Goal: Information Seeking & Learning: Find specific fact

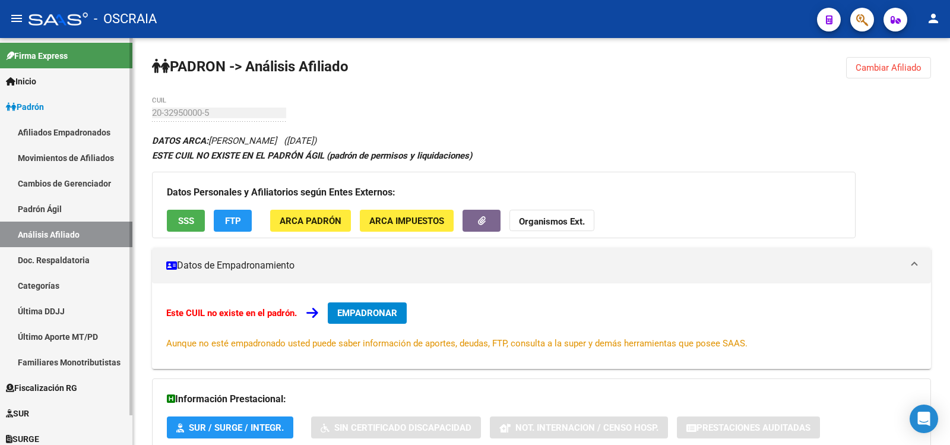
scroll to position [324, 0]
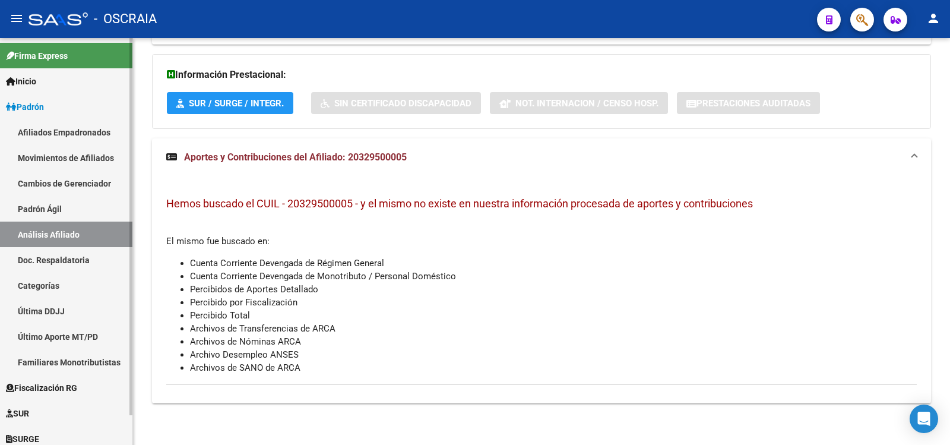
click at [53, 210] on link "Padrón Ágil" at bounding box center [66, 209] width 132 height 26
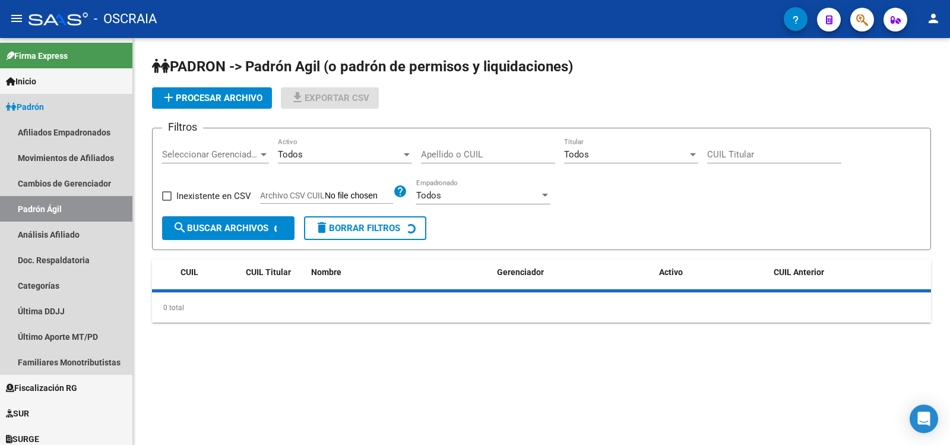
drag, startPoint x: 67, startPoint y: 233, endPoint x: 136, endPoint y: 146, distance: 111.2
click at [69, 233] on link "Análisis Afiliado" at bounding box center [66, 234] width 132 height 26
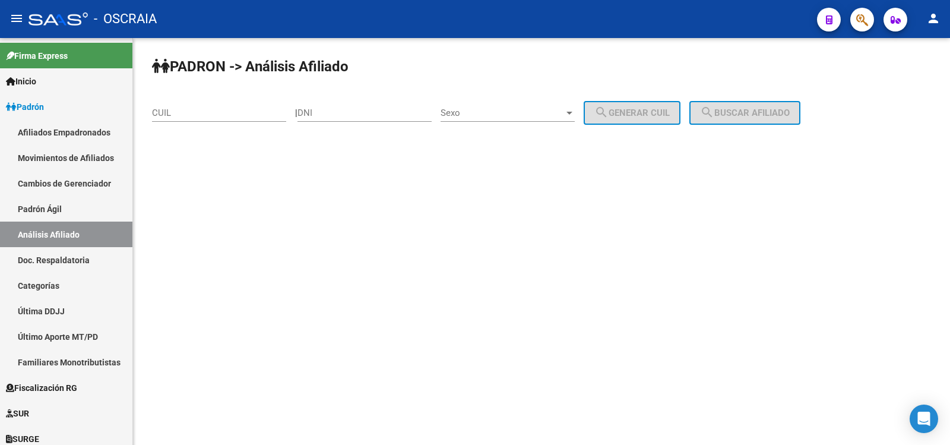
click at [176, 119] on div "CUIL" at bounding box center [219, 109] width 134 height 26
click at [214, 110] on input "20" at bounding box center [219, 112] width 134 height 11
click at [196, 114] on input "20" at bounding box center [219, 112] width 134 height 11
click at [227, 110] on input "20-1412" at bounding box center [219, 112] width 134 height 11
click at [180, 188] on div "[PERSON_NAME] -> Análisis Afiliado 20-141225 CUIL | DNI Sexo Sexo search Genera…" at bounding box center [541, 113] width 817 height 151
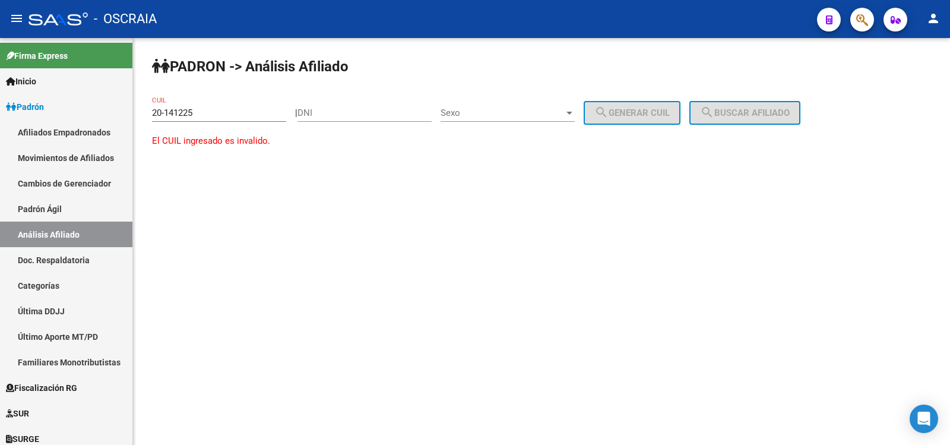
click at [226, 114] on input "20-141225" at bounding box center [219, 112] width 134 height 11
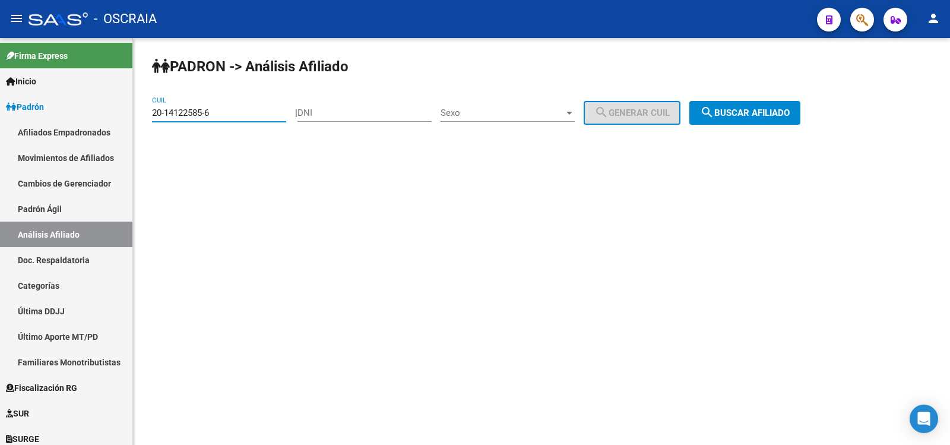
type input "20-14122585-6"
click at [762, 113] on span "search Buscar afiliado" at bounding box center [745, 112] width 90 height 11
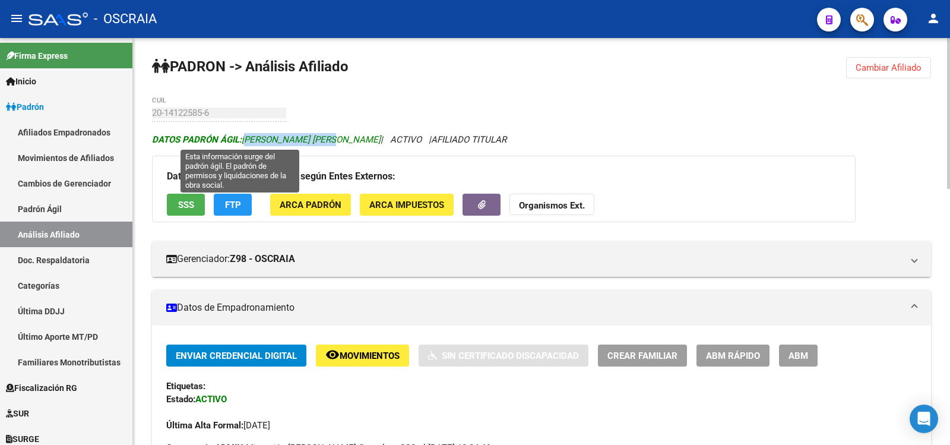
copy span "[PERSON_NAME] [PERSON_NAME]"
drag, startPoint x: 324, startPoint y: 138, endPoint x: 246, endPoint y: 140, distance: 78.4
click at [246, 140] on span "DATOS [PERSON_NAME] ÁGIL: [PERSON_NAME] [PERSON_NAME]" at bounding box center [266, 139] width 229 height 11
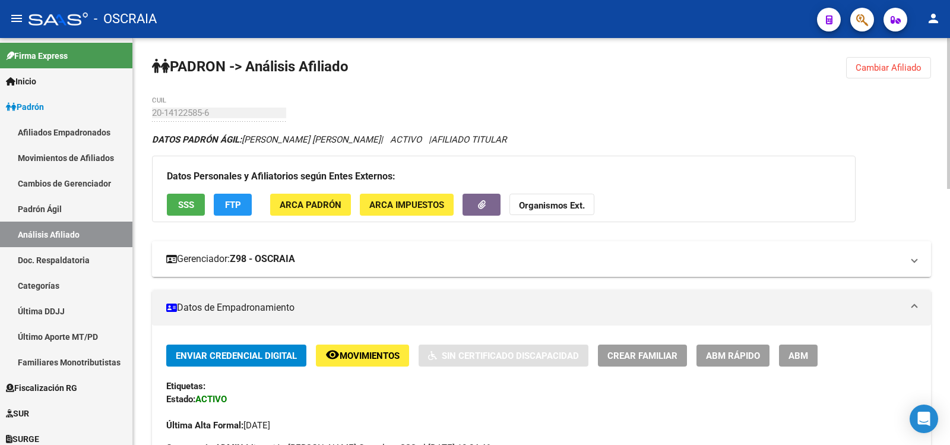
scroll to position [594, 0]
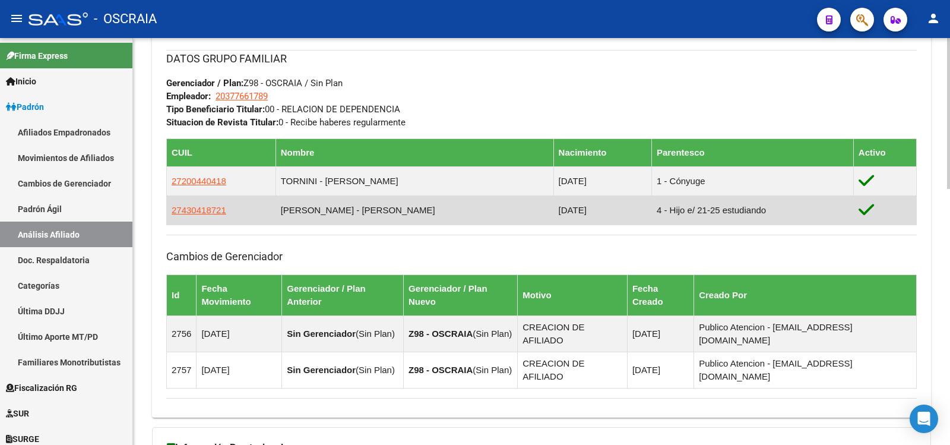
click at [210, 221] on td "27430418721" at bounding box center [221, 209] width 109 height 29
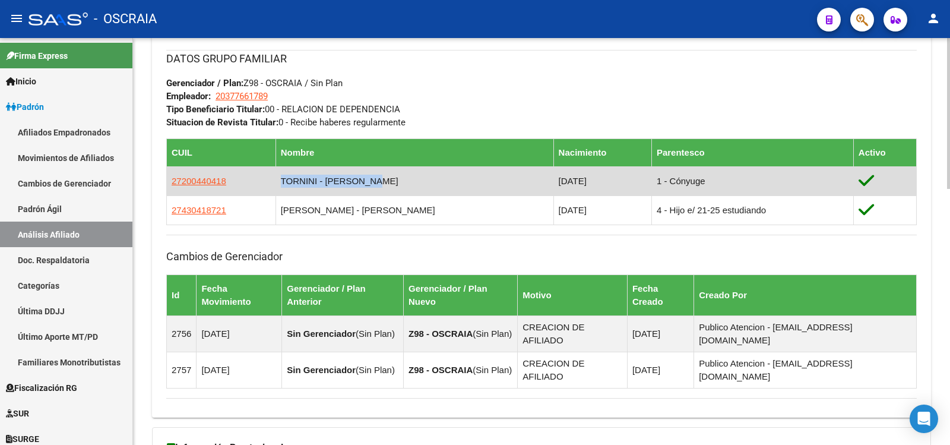
copy td "TORNINI - [PERSON_NAME]"
drag, startPoint x: 395, startPoint y: 187, endPoint x: 297, endPoint y: 186, distance: 98.5
click at [297, 186] on td "TORNINI - [PERSON_NAME]" at bounding box center [414, 180] width 278 height 29
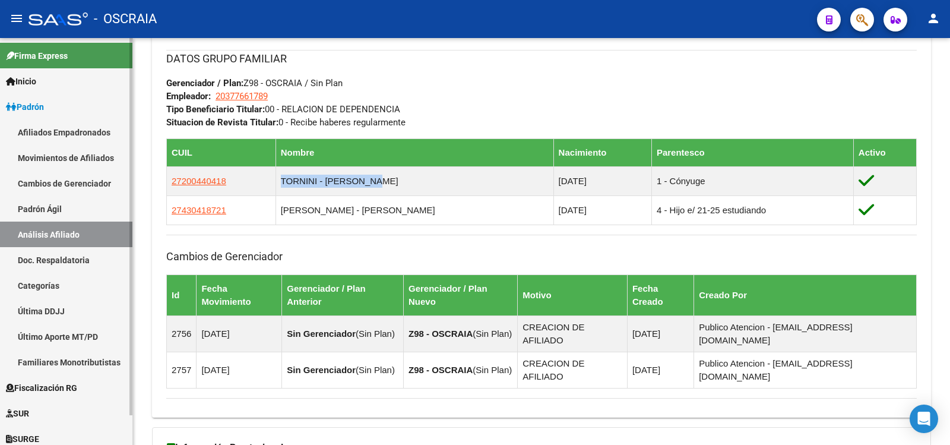
click at [58, 204] on link "Padrón Ágil" at bounding box center [66, 209] width 132 height 26
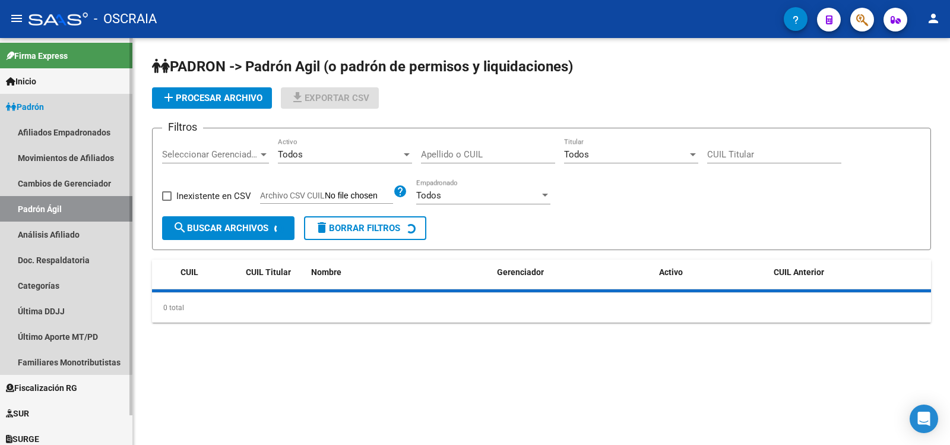
click at [62, 227] on link "Análisis Afiliado" at bounding box center [66, 234] width 132 height 26
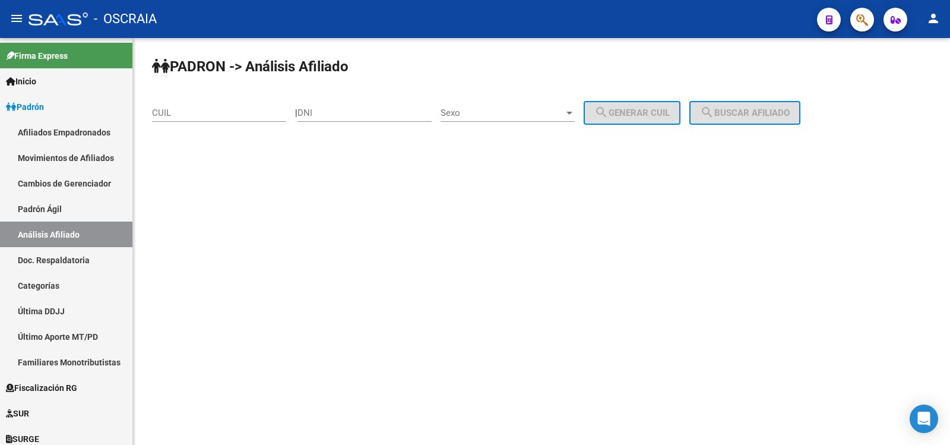
click at [334, 116] on input "DNI" at bounding box center [364, 112] width 134 height 11
type input "16041990"
click at [546, 108] on span "Sexo" at bounding box center [501, 112] width 123 height 11
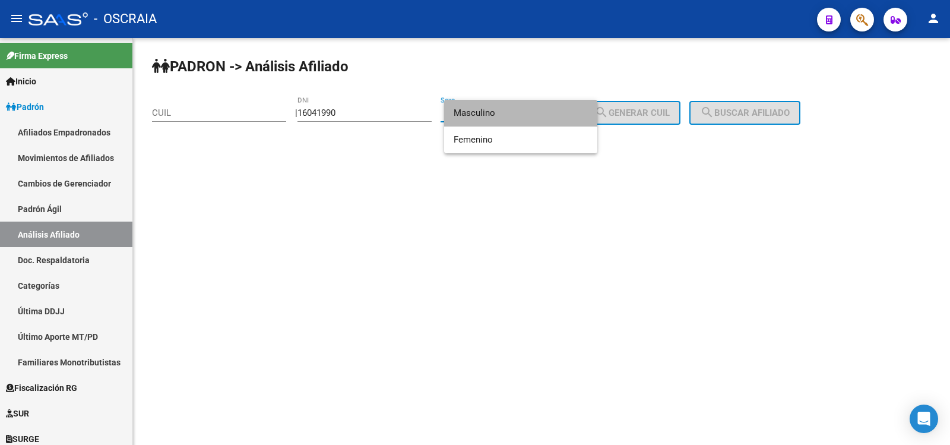
click at [546, 109] on span "Masculino" at bounding box center [520, 113] width 134 height 27
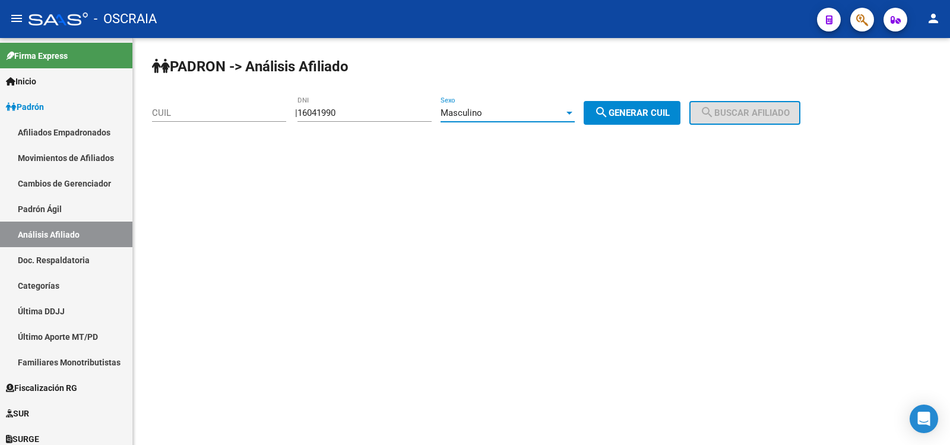
click at [632, 119] on button "search Generar CUIL" at bounding box center [631, 113] width 97 height 24
type input "20-16041990-4"
click at [716, 103] on button "search Buscar afiliado" at bounding box center [744, 113] width 111 height 24
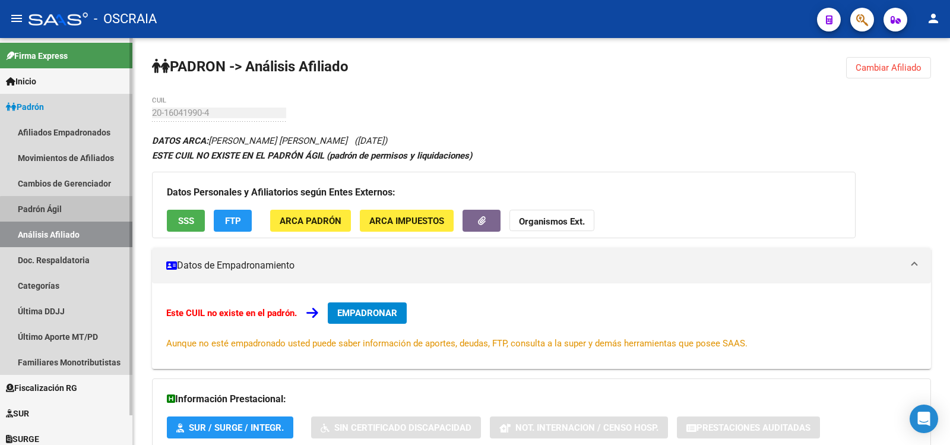
click at [94, 220] on link "Padrón Ágil" at bounding box center [66, 209] width 132 height 26
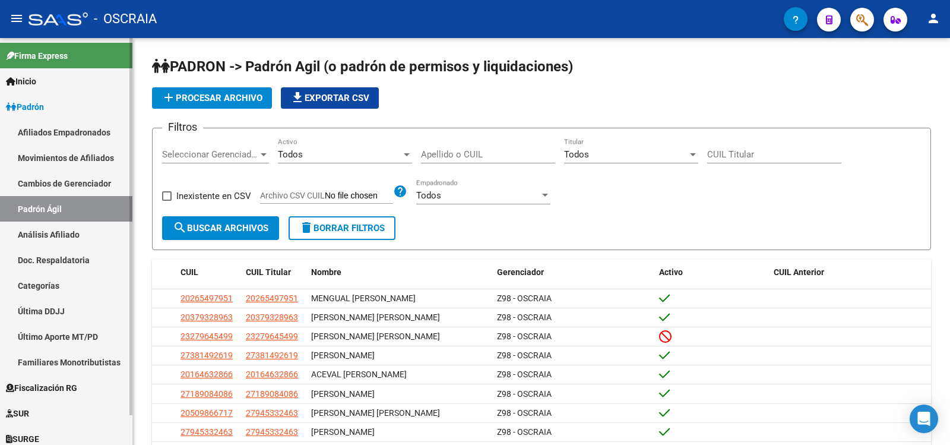
drag, startPoint x: 83, startPoint y: 177, endPoint x: 81, endPoint y: 183, distance: 6.1
click at [81, 177] on link "Cambios de Gerenciador" at bounding box center [66, 183] width 132 height 26
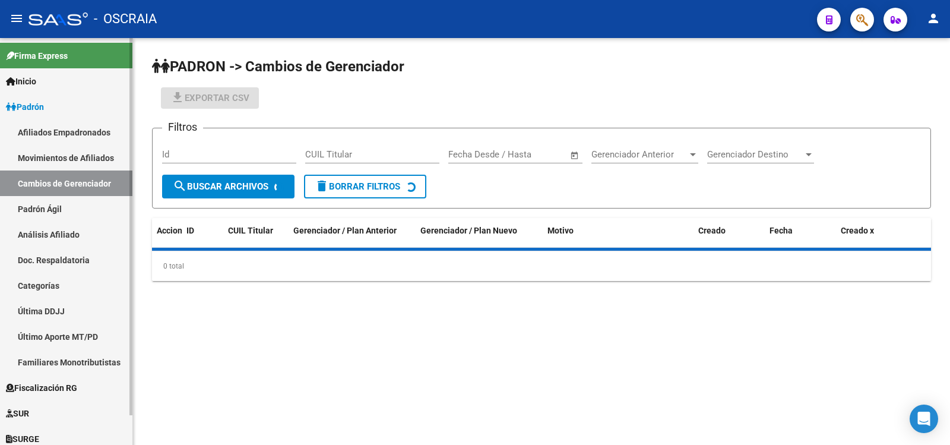
drag, startPoint x: 84, startPoint y: 216, endPoint x: 73, endPoint y: 232, distance: 19.3
click at [83, 217] on link "Padrón Ágil" at bounding box center [66, 209] width 132 height 26
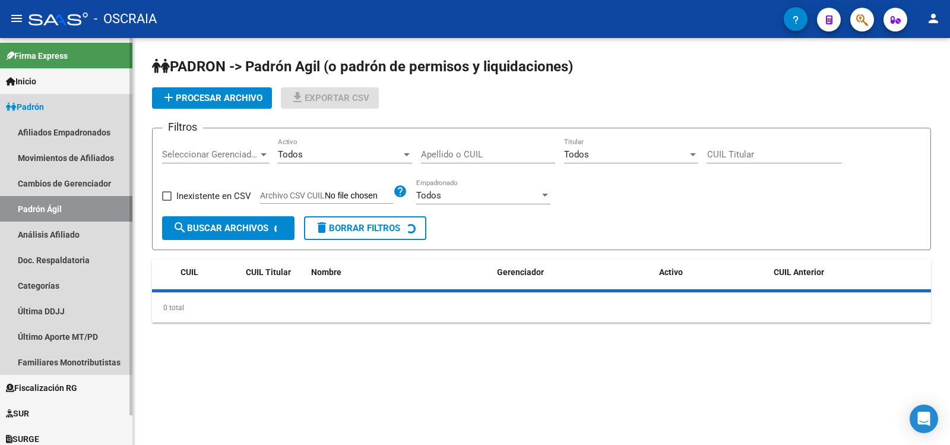
click at [73, 233] on link "Análisis Afiliado" at bounding box center [66, 234] width 132 height 26
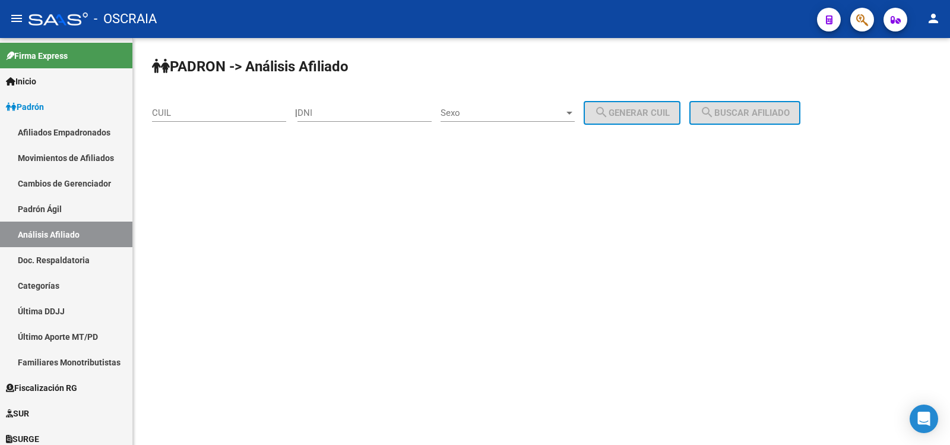
drag, startPoint x: 242, startPoint y: 119, endPoint x: 252, endPoint y: 119, distance: 9.5
click at [242, 119] on div "CUIL" at bounding box center [219, 109] width 134 height 26
paste input "20-14122585-6"
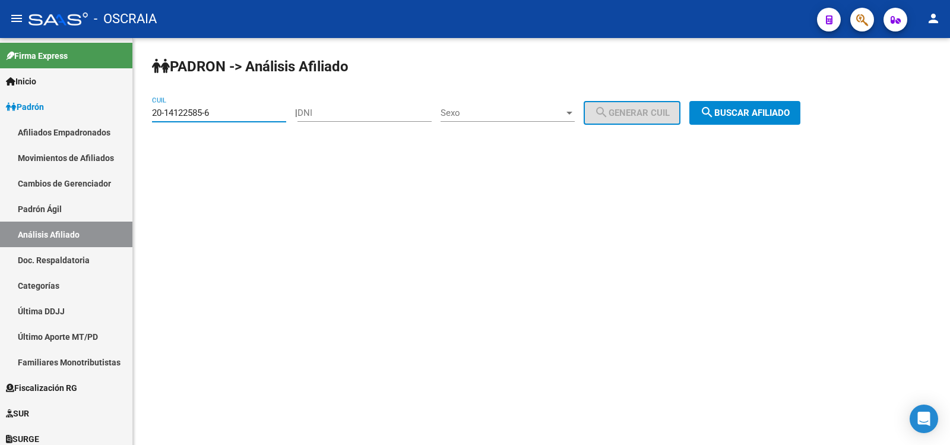
type input "20-14122585-6"
click at [757, 117] on span "search Buscar afiliado" at bounding box center [745, 112] width 90 height 11
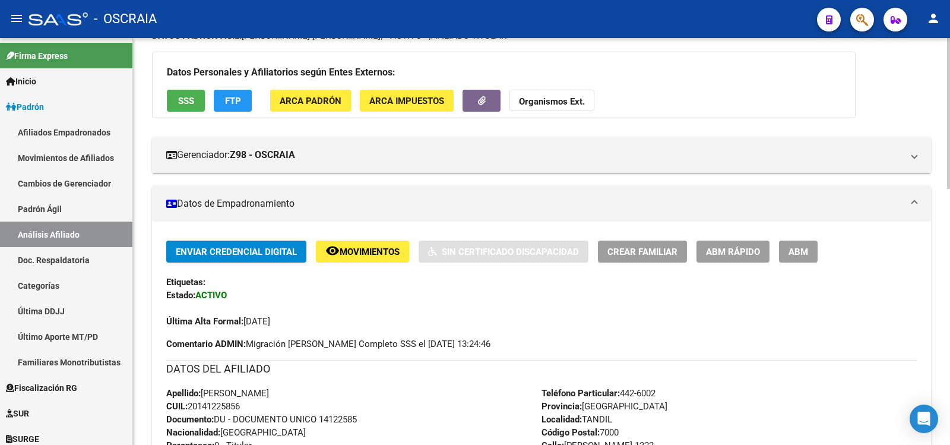
scroll to position [691, 0]
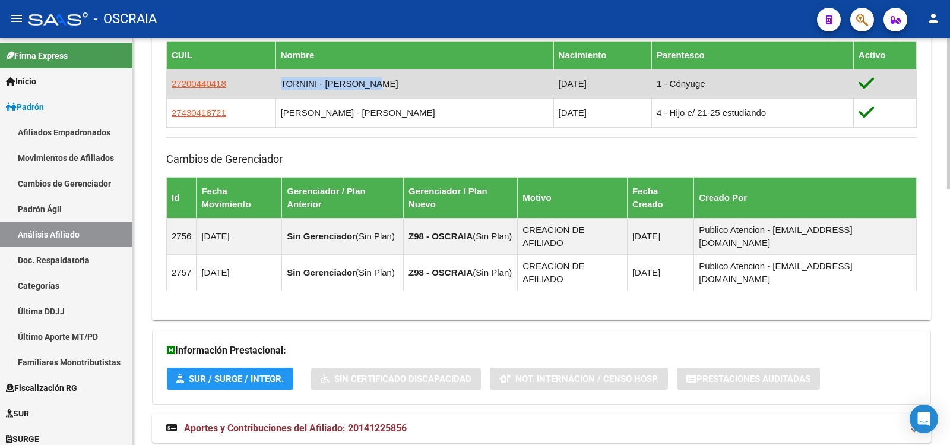
copy td "TORNINI - [PERSON_NAME]"
drag, startPoint x: 382, startPoint y: 85, endPoint x: 294, endPoint y: 85, distance: 87.3
click at [294, 85] on td "TORNINI - [PERSON_NAME]" at bounding box center [414, 83] width 278 height 29
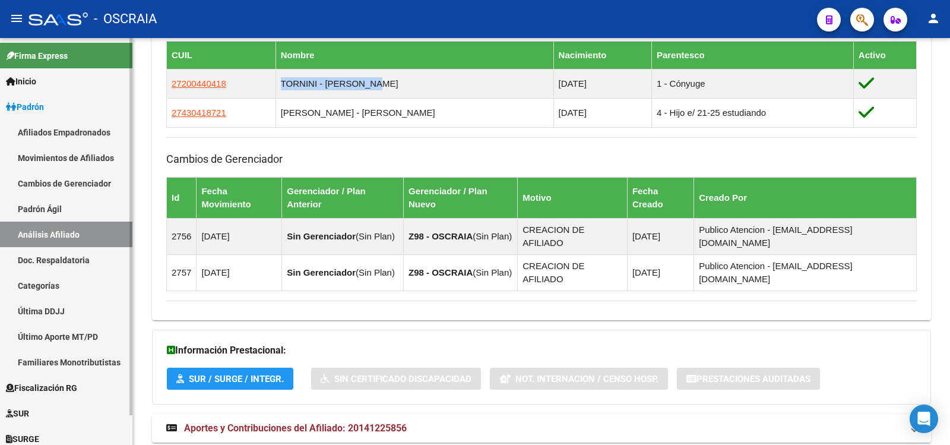
click at [30, 207] on link "Padrón Ágil" at bounding box center [66, 209] width 132 height 26
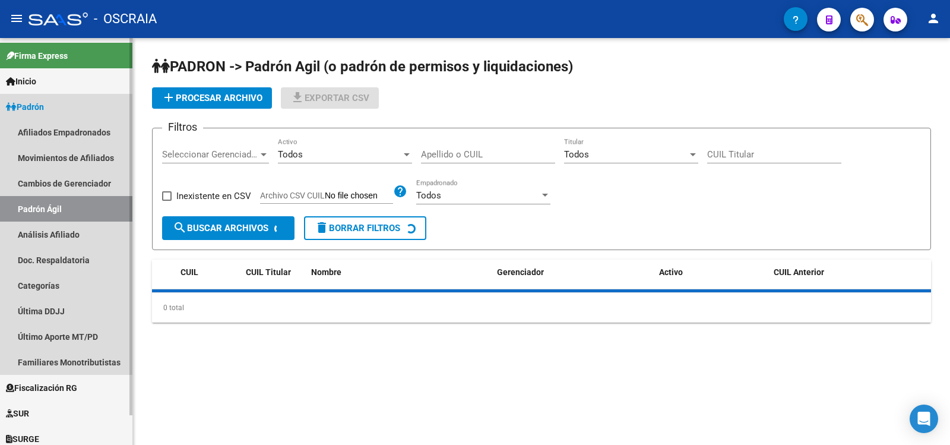
click at [37, 221] on link "Padrón Ágil" at bounding box center [66, 209] width 132 height 26
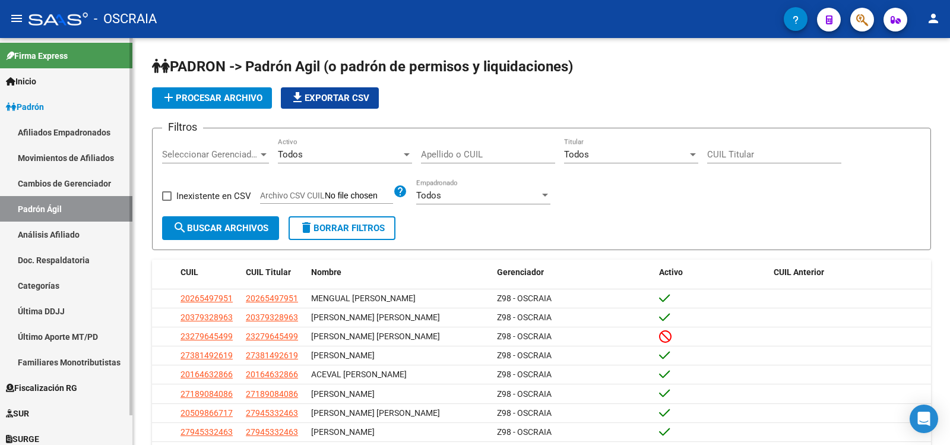
click at [80, 231] on link "Análisis Afiliado" at bounding box center [66, 234] width 132 height 26
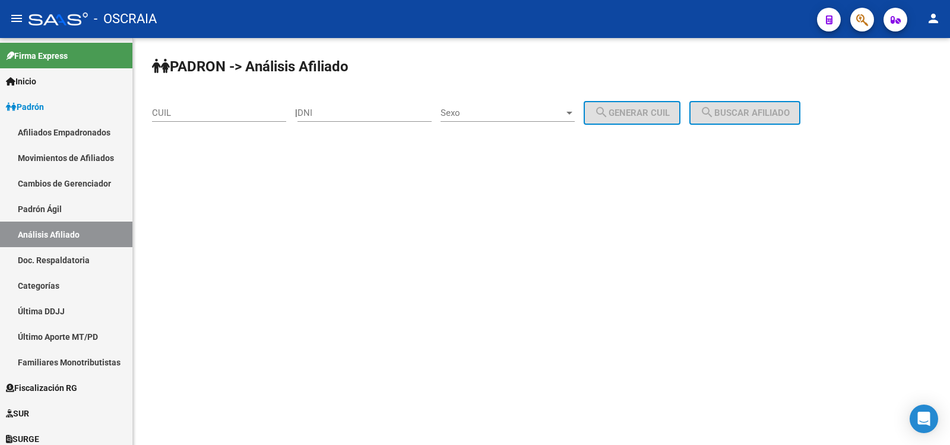
click at [267, 107] on input "CUIL" at bounding box center [219, 112] width 134 height 11
paste input "20-30779222-3"
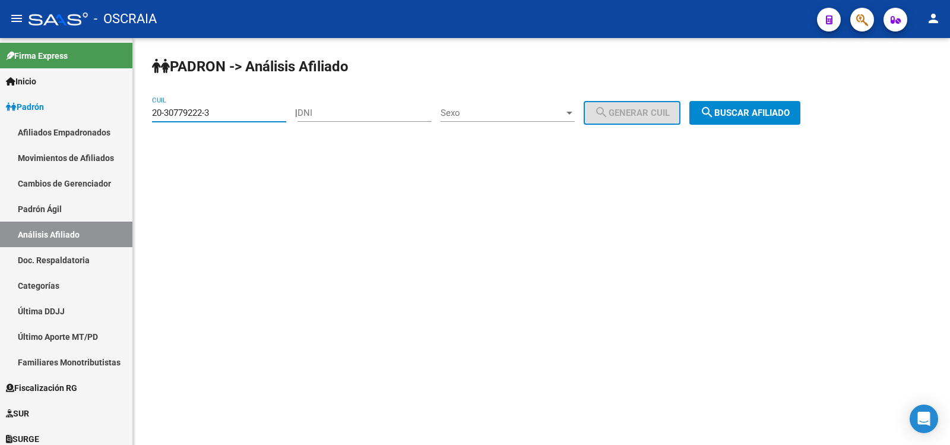
type input "20-30779222-3"
click at [729, 112] on span "search Buscar afiliado" at bounding box center [745, 112] width 90 height 11
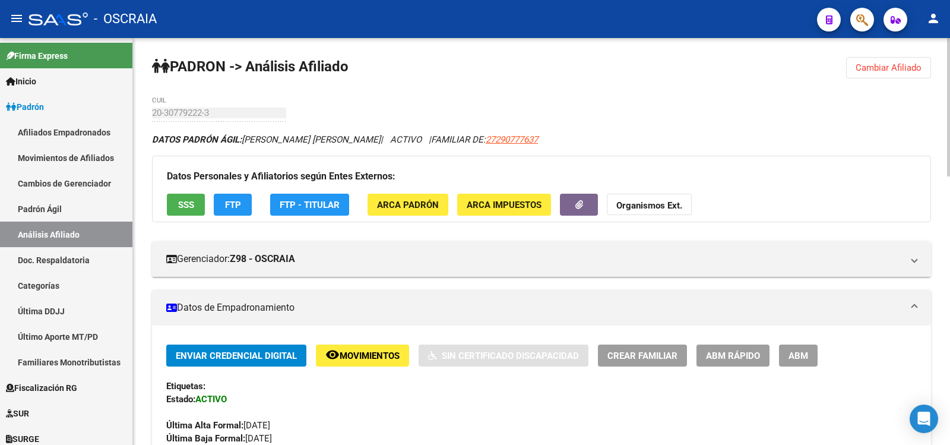
scroll to position [788, 0]
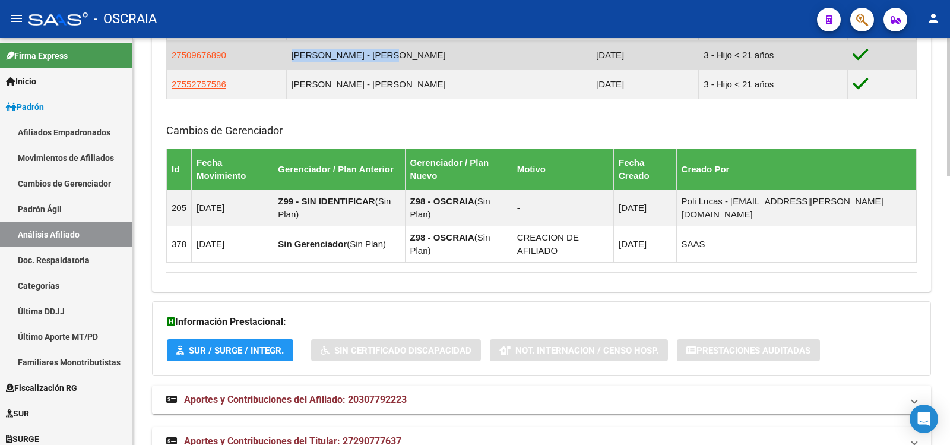
copy td "[PERSON_NAME] - [PERSON_NAME]"
drag, startPoint x: 399, startPoint y: 52, endPoint x: 301, endPoint y: 62, distance: 98.5
click at [301, 62] on td "[PERSON_NAME] - [PERSON_NAME]" at bounding box center [438, 54] width 305 height 29
